Goal: Transaction & Acquisition: Purchase product/service

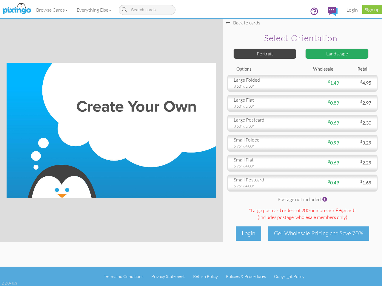
click at [191, 143] on img at bounding box center [111, 130] width 209 height 135
click at [52, 10] on link "Browse Cards" at bounding box center [52, 9] width 41 height 15
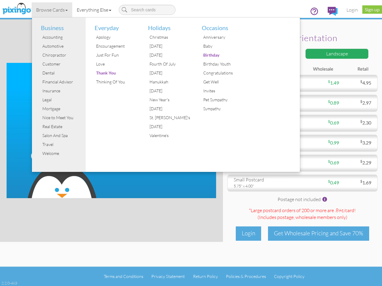
click at [95, 10] on link "Everything Else" at bounding box center [94, 9] width 44 height 15
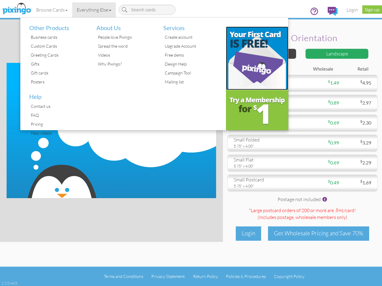
click at [265, 54] on img at bounding box center [257, 58] width 63 height 63
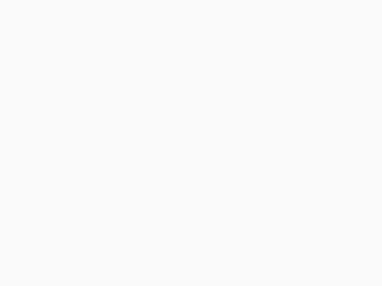
click at [337, 54] on body at bounding box center [191, 143] width 382 height 286
click at [302, 83] on body at bounding box center [191, 143] width 382 height 286
click at [302, 103] on body at bounding box center [191, 143] width 382 height 286
click at [302, 123] on body at bounding box center [191, 143] width 382 height 286
click at [302, 143] on body at bounding box center [191, 143] width 382 height 286
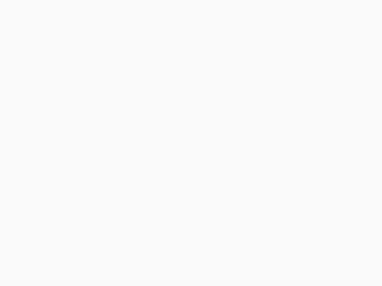
click at [302, 163] on body at bounding box center [191, 143] width 382 height 286
